Goal: Information Seeking & Learning: Learn about a topic

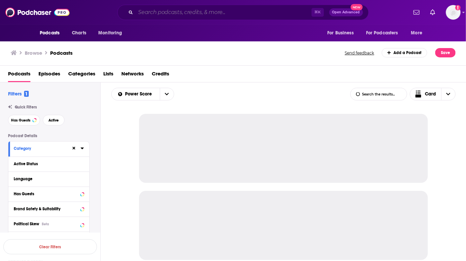
click at [194, 10] on input "Search podcasts, credits, & more..." at bounding box center [224, 12] width 176 height 11
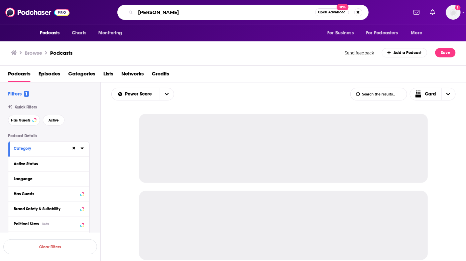
type input "[PERSON_NAME]"
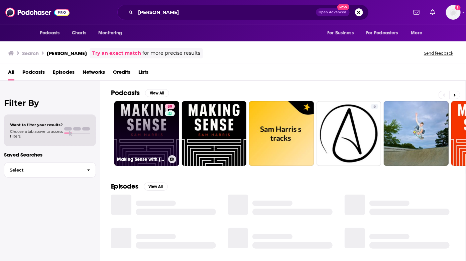
click at [143, 128] on link "89 Making Sense with [PERSON_NAME]" at bounding box center [146, 133] width 65 height 65
